Goal: Transaction & Acquisition: Purchase product/service

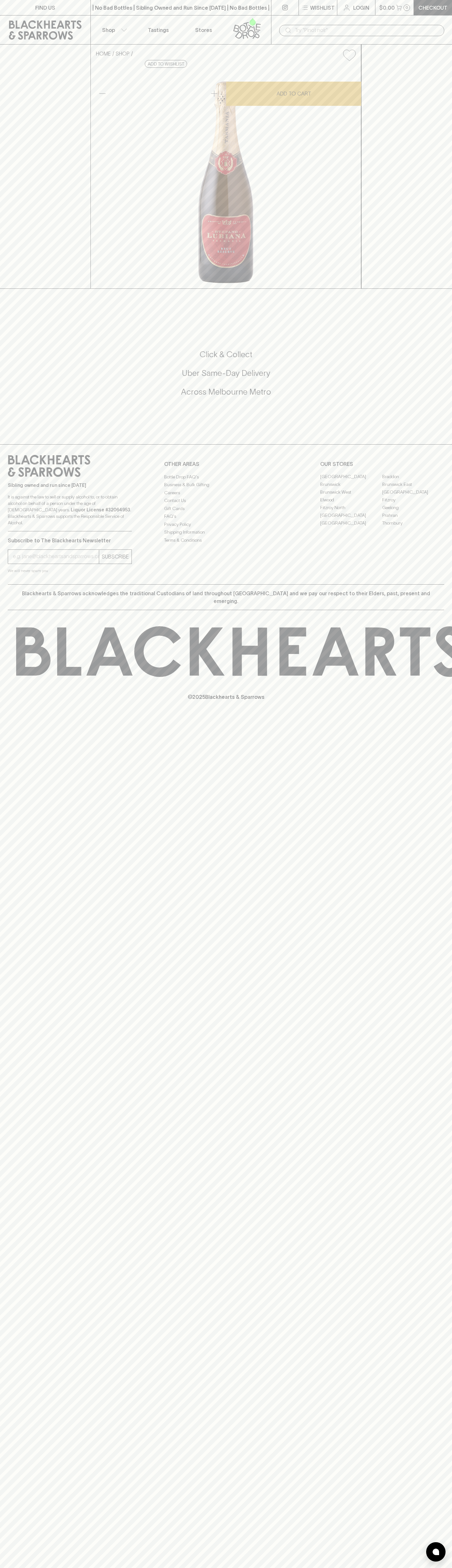
click at [134, 25] on button "Shop" at bounding box center [113, 29] width 45 height 29
click at [449, 1528] on div at bounding box center [226, 784] width 452 height 1568
click at [77, 1567] on html "FIND US | No Bad Bottles | Sibling Owned and Run Since 2006 | No Bad Bottles | …" at bounding box center [226, 784] width 452 height 1568
click at [5, 1567] on html "FIND US | No Bad Bottles | Sibling Owned and Run Since 2006 | No Bad Bottles | …" at bounding box center [226, 784] width 452 height 1568
